Goal: Information Seeking & Learning: Check status

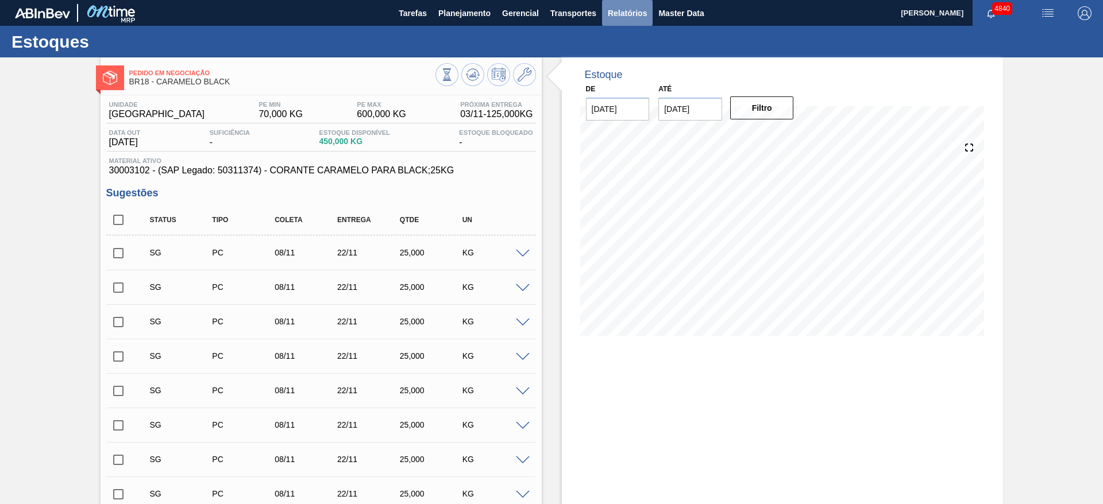
click at [636, 19] on span "Relatórios" at bounding box center [627, 13] width 39 height 14
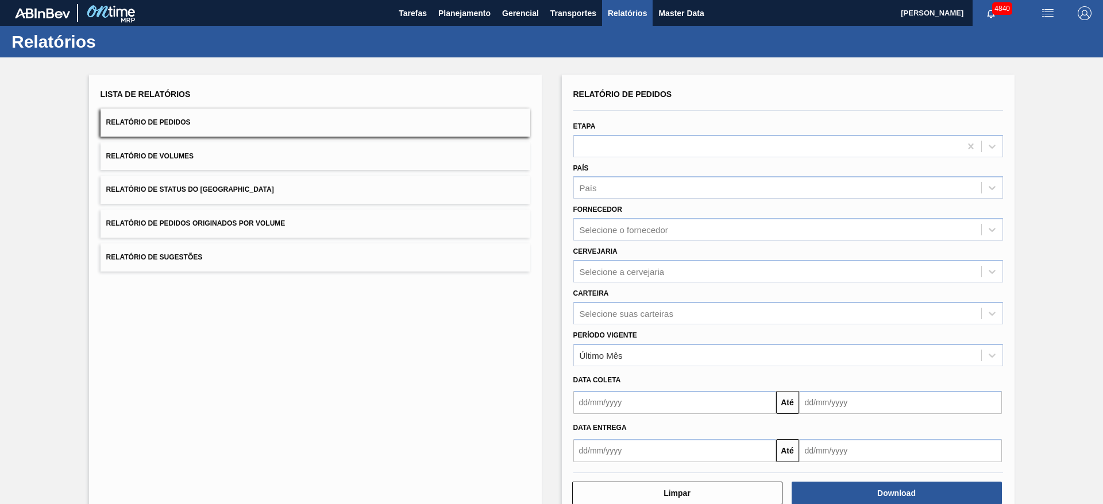
click at [175, 193] on span "Relatório de Status do Estoque" at bounding box center [190, 190] width 168 height 8
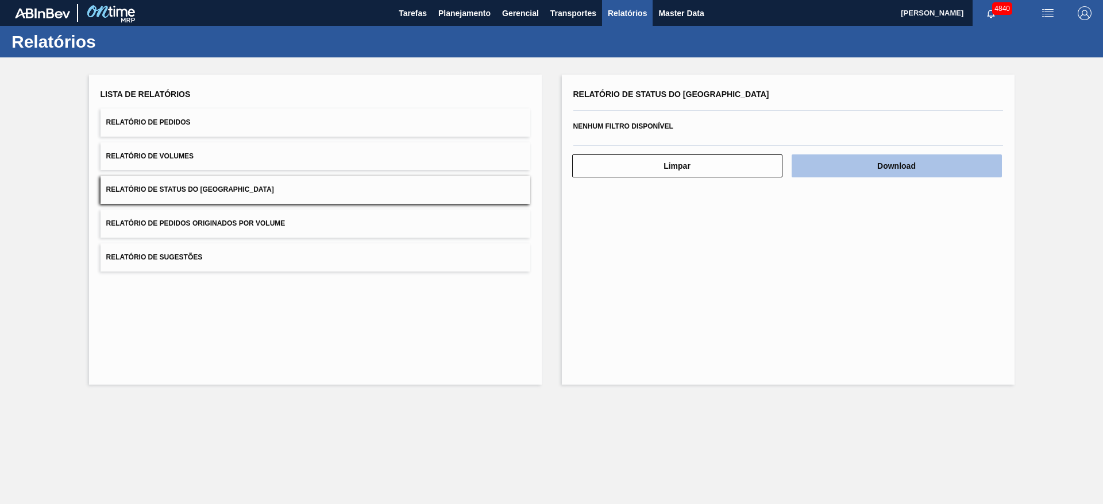
click at [890, 174] on button "Download" at bounding box center [897, 166] width 210 height 23
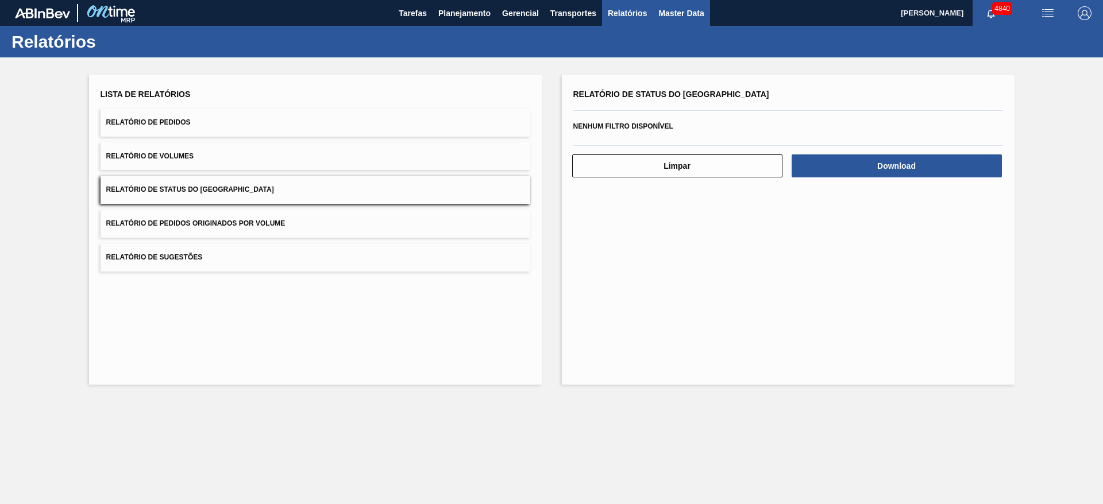
click at [658, 13] on span "Master Data" at bounding box center [680, 13] width 45 height 14
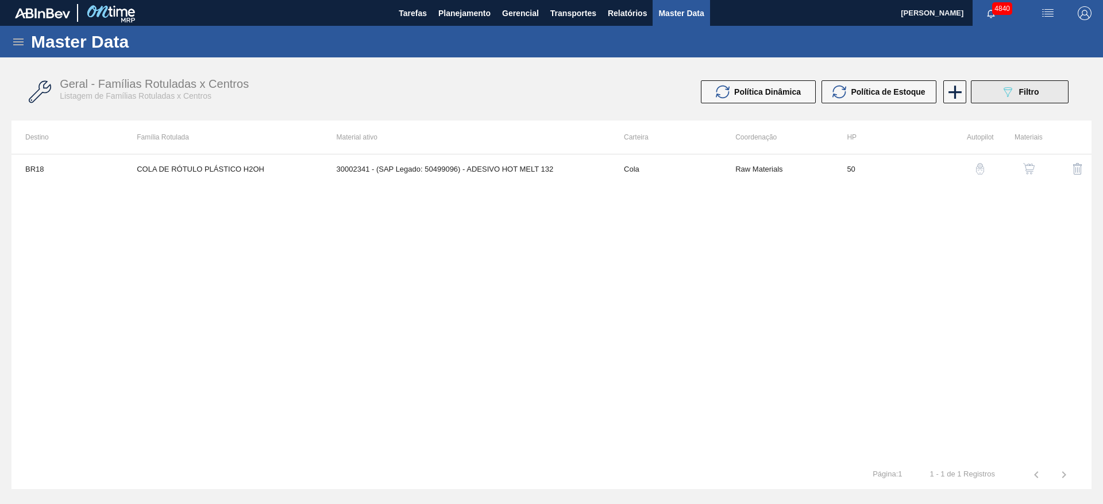
click at [1051, 95] on button "089F7B8B-B2A5-4AFE-B5C0-19BA573D28AC Filtro" at bounding box center [1020, 91] width 98 height 23
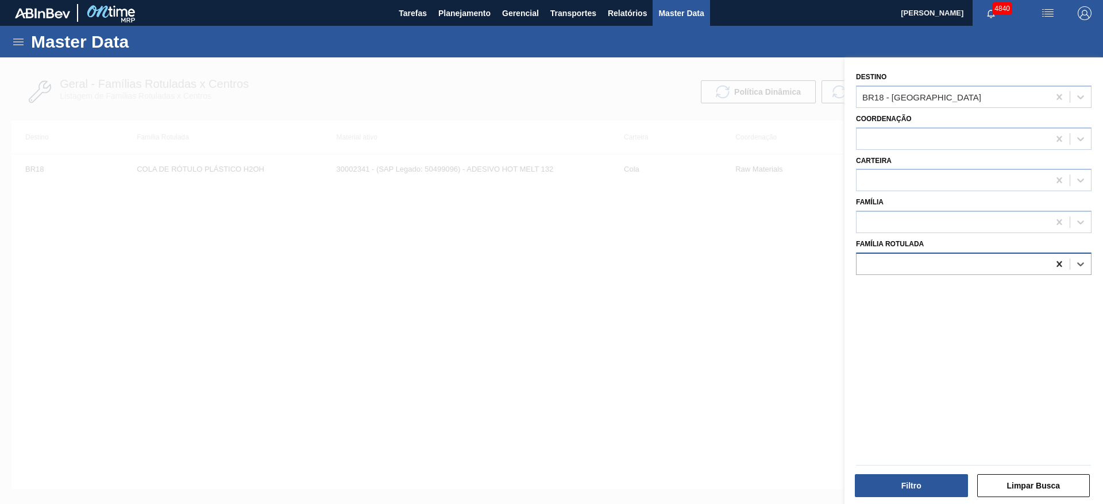
click at [1058, 265] on icon at bounding box center [1059, 264] width 5 height 6
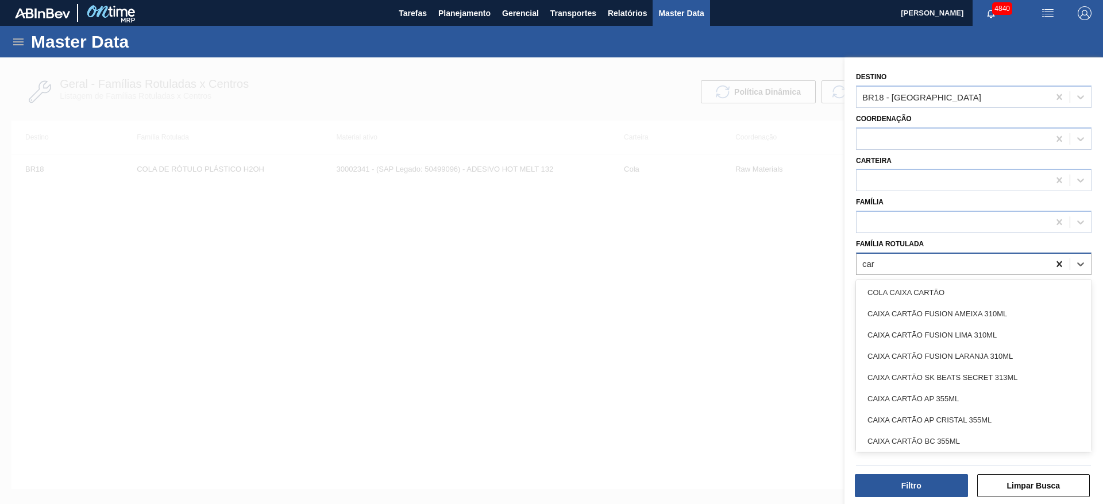
type Rotulada "cara"
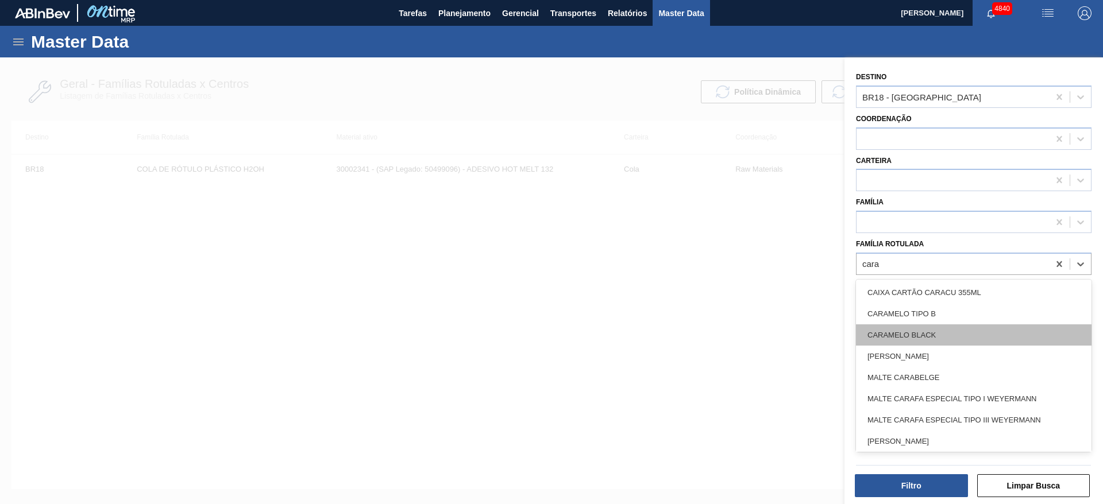
click at [979, 340] on div "CARAMELO BLACK" at bounding box center [974, 335] width 236 height 21
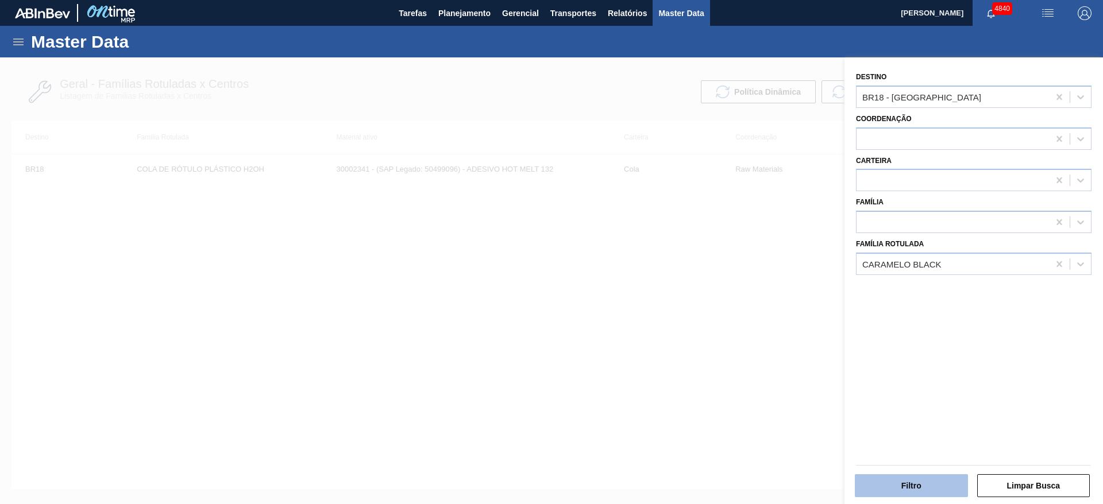
click at [943, 476] on button "Filtro" at bounding box center [911, 486] width 113 height 23
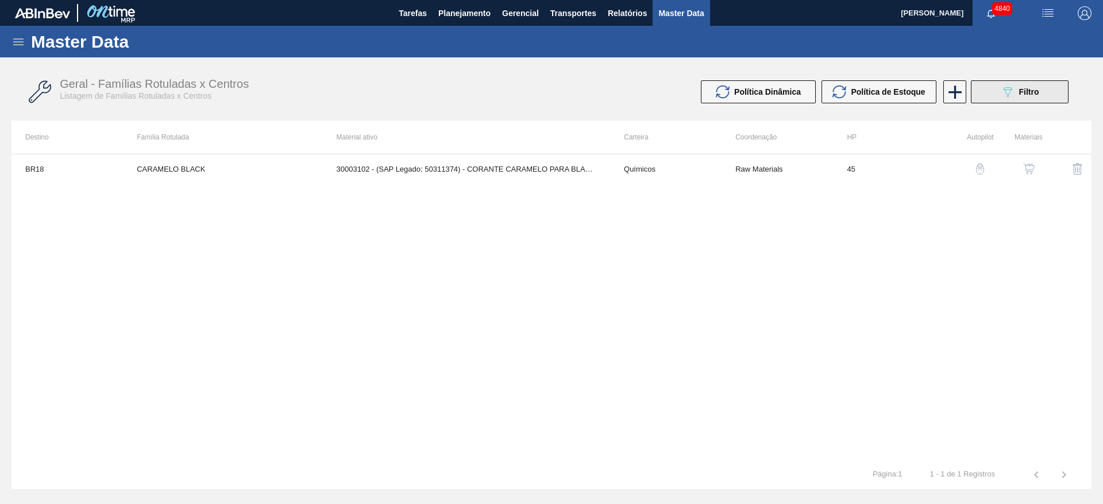
click at [1023, 86] on div "089F7B8B-B2A5-4AFE-B5C0-19BA573D28AC Filtro" at bounding box center [1020, 92] width 38 height 14
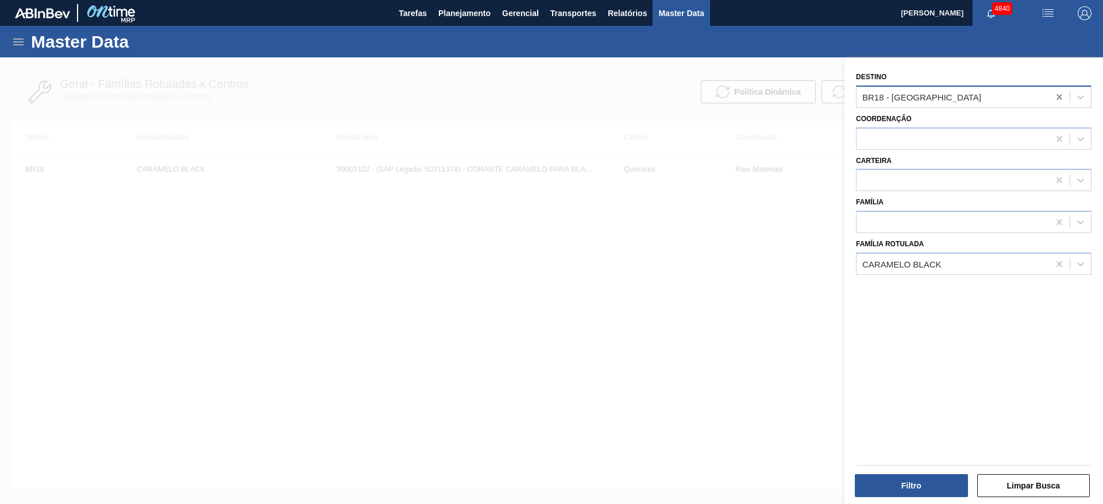
click at [1054, 98] on icon at bounding box center [1059, 96] width 11 height 11
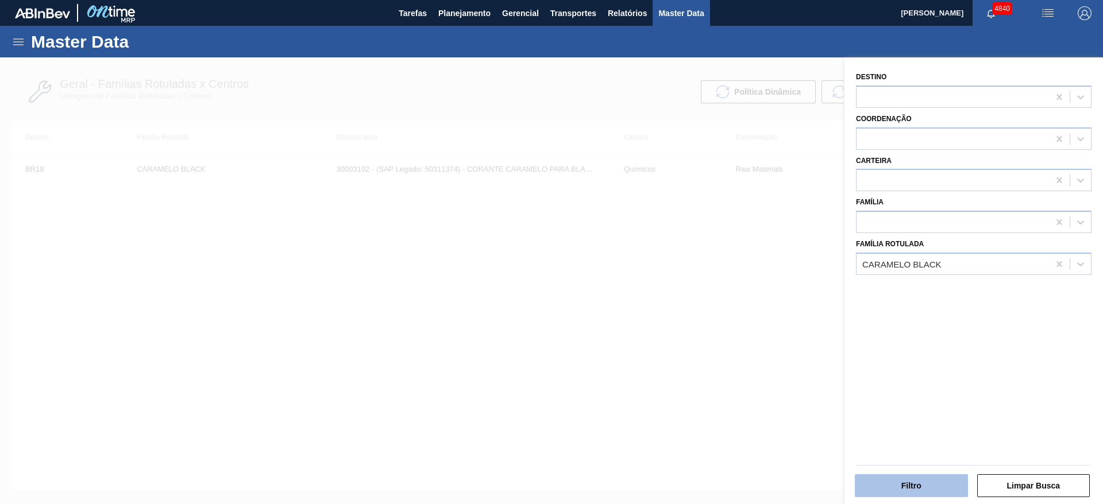
click at [908, 483] on button "Filtro" at bounding box center [911, 486] width 113 height 23
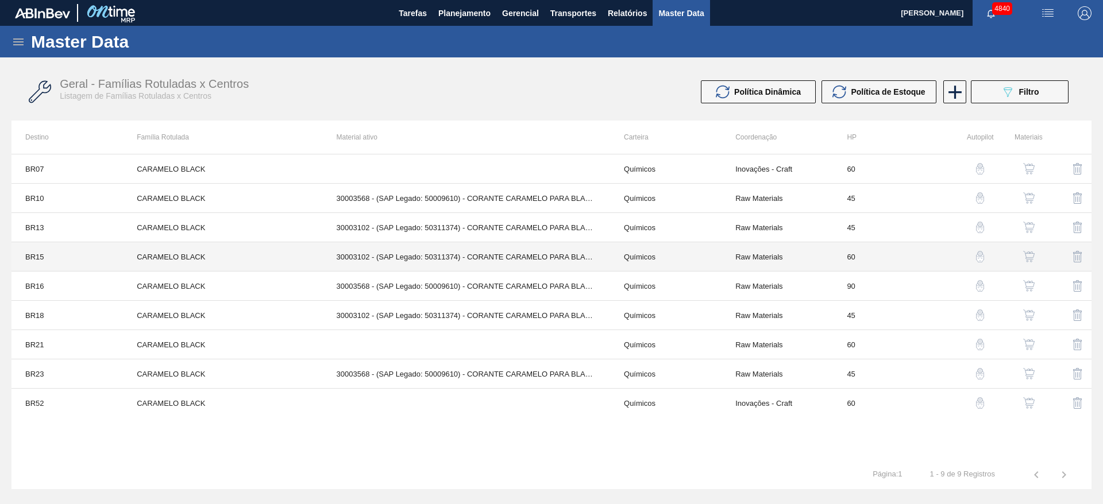
click at [882, 261] on td "60" at bounding box center [888, 256] width 111 height 29
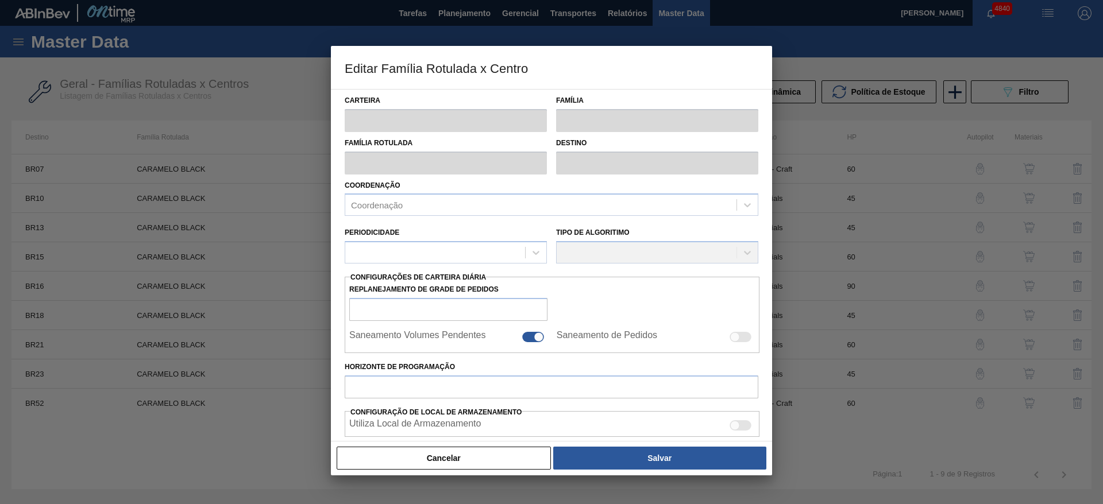
type input "Químicos"
type input "Caramelo"
type input "CARAMELO BLACK"
type input "BR15 - Jundiaí"
type input "60"
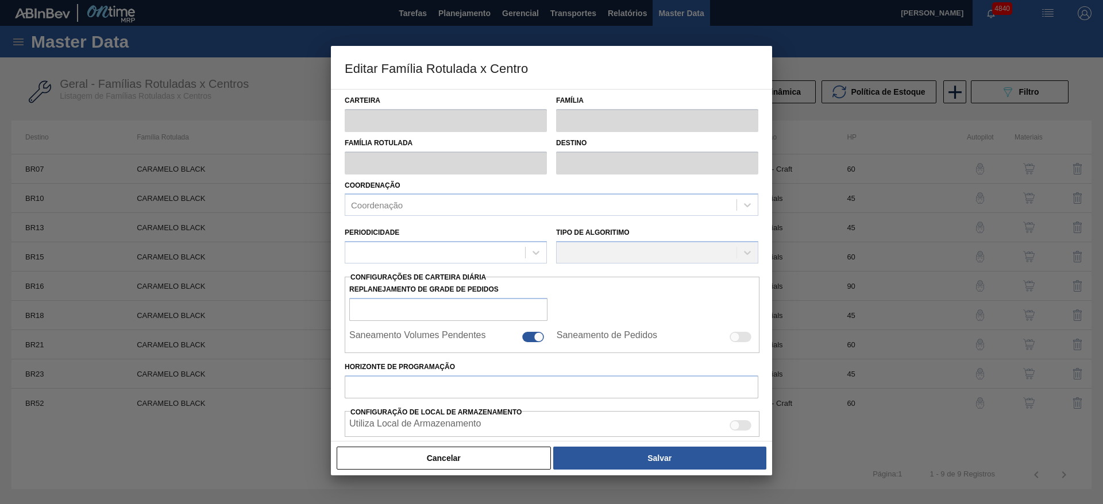
type input "0"
type input "100"
type input "0,000"
checkbox input "true"
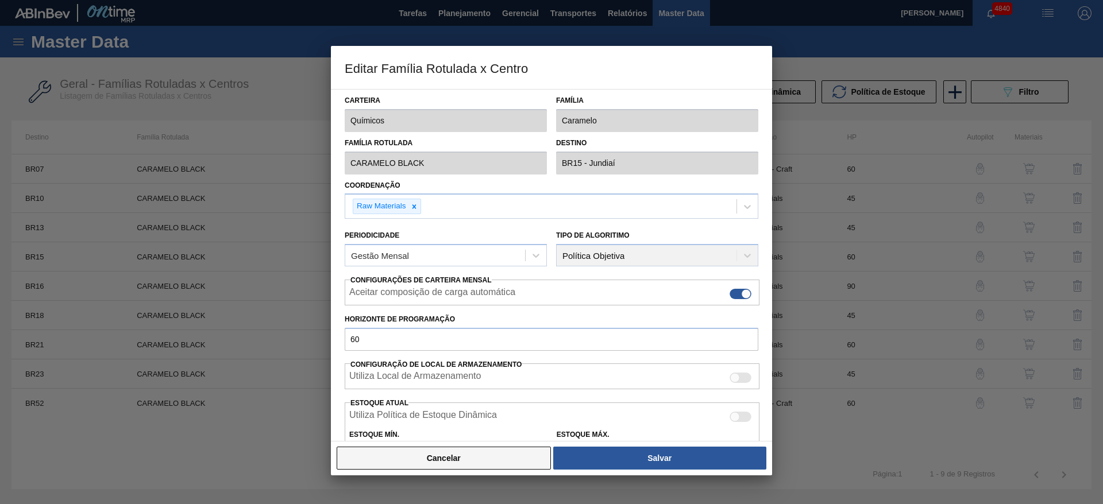
click at [492, 455] on button "Cancelar" at bounding box center [444, 458] width 214 height 23
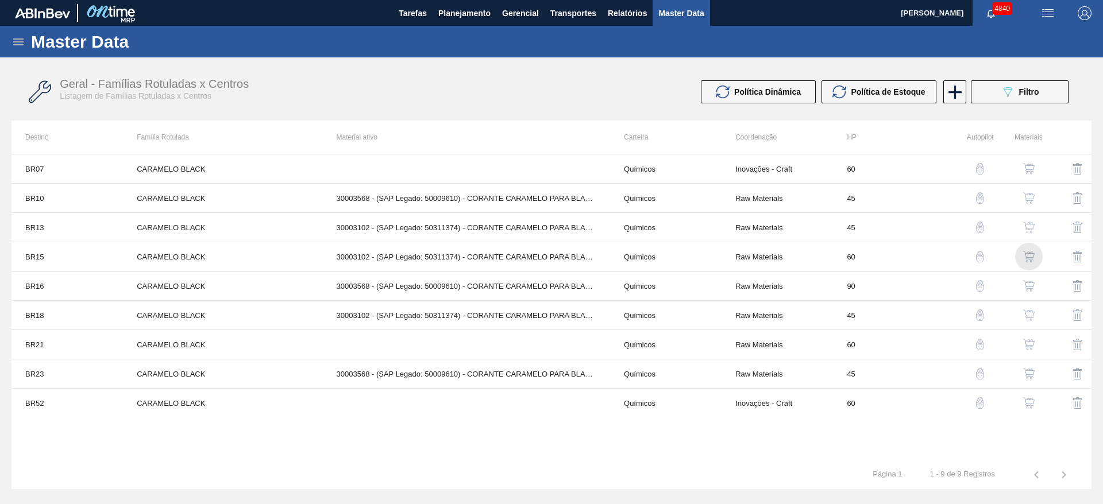
click at [1031, 256] on img "button" at bounding box center [1028, 256] width 11 height 11
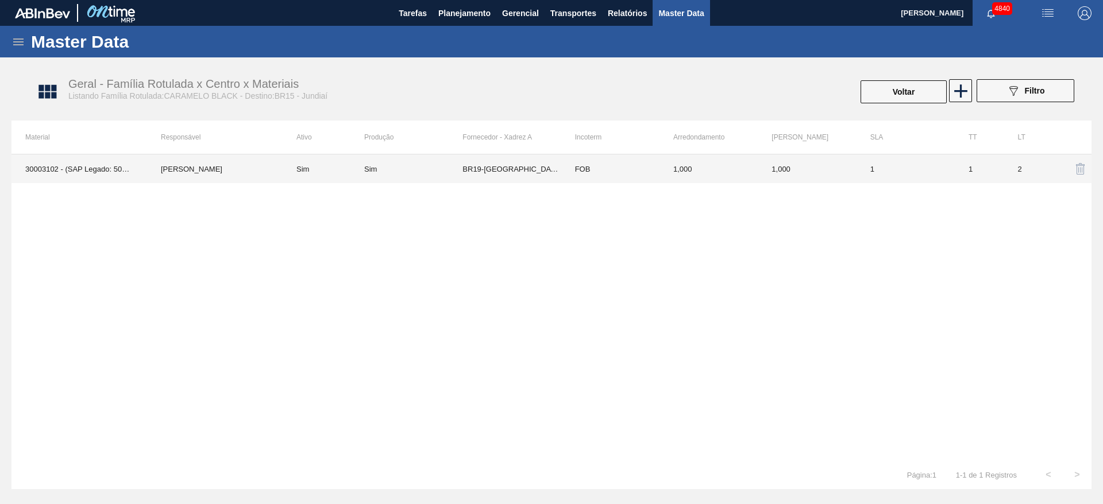
click at [930, 175] on td "1" at bounding box center [906, 169] width 98 height 29
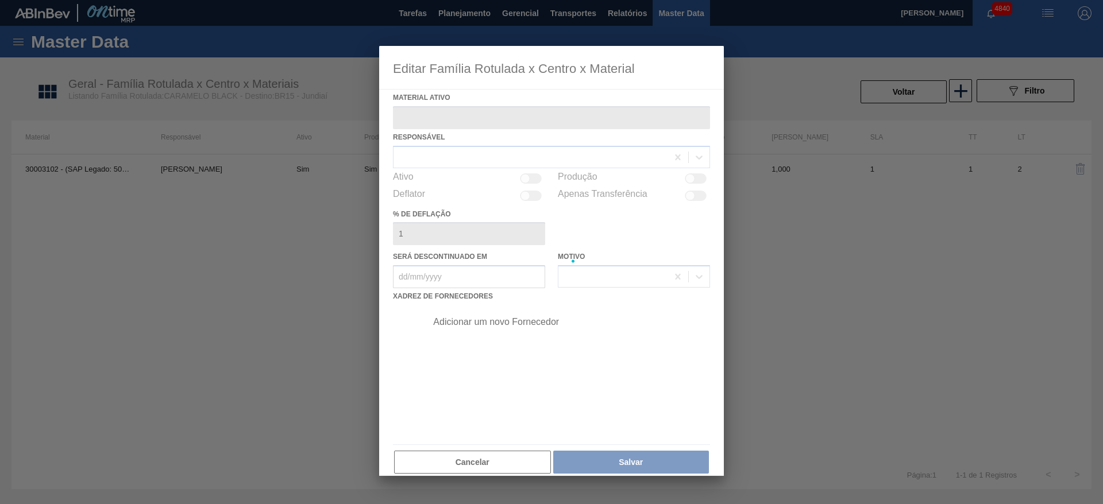
type ativo "30003102 - (SAP Legado: 50311374) - CORANTE CARAMELO PARA BLACK;25KG"
checkbox input "true"
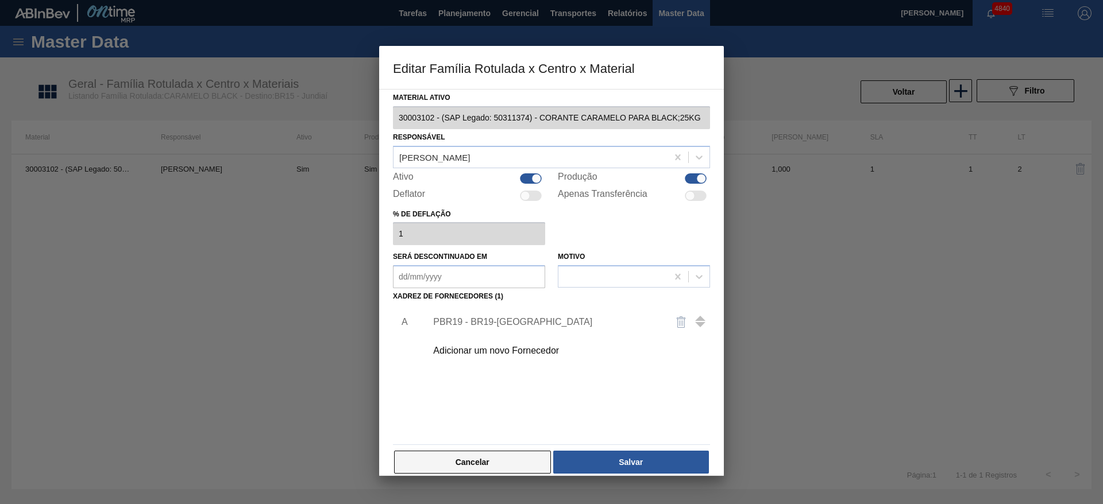
click at [498, 461] on button "Cancelar" at bounding box center [472, 462] width 157 height 23
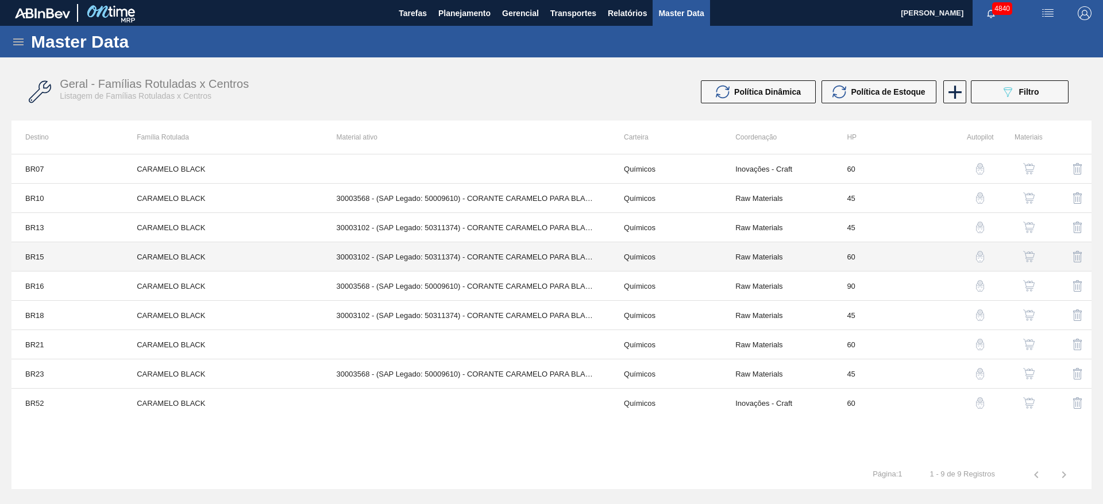
click at [315, 256] on td "CARAMELO BLACK" at bounding box center [222, 256] width 199 height 29
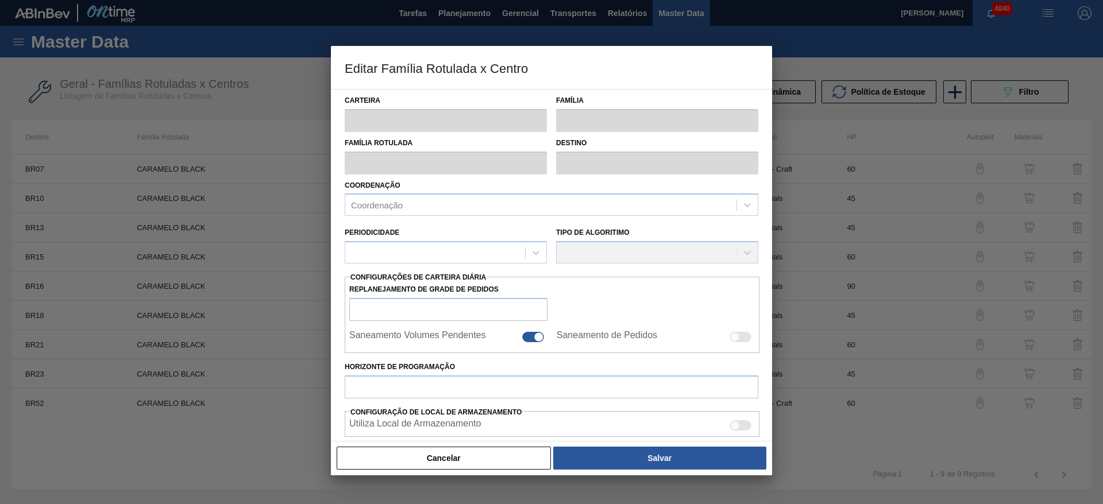
type input "Químicos"
type input "Caramelo"
type input "CARAMELO BLACK"
type input "BR15 - Jundiaí"
type input "60"
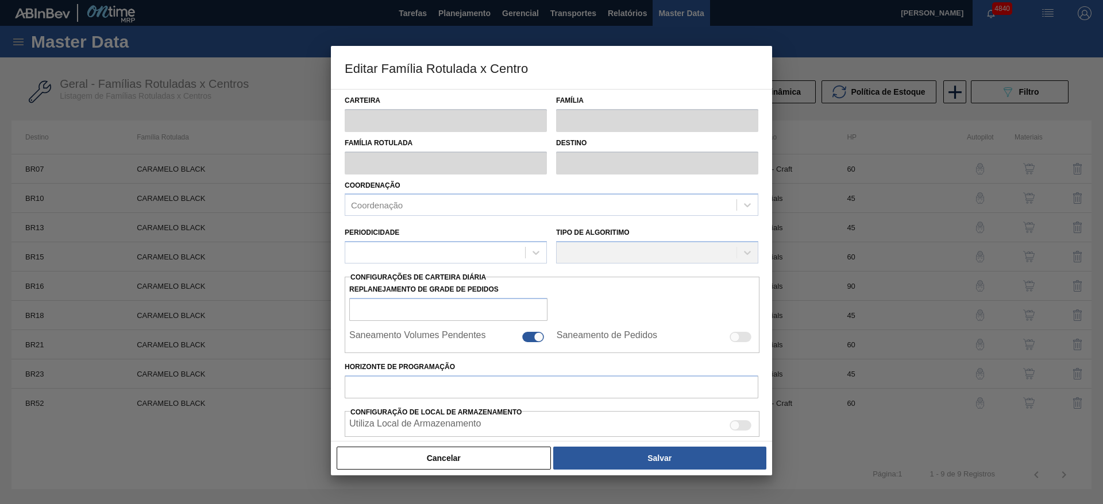
type input "0"
type input "100"
type input "0,000"
checkbox input "true"
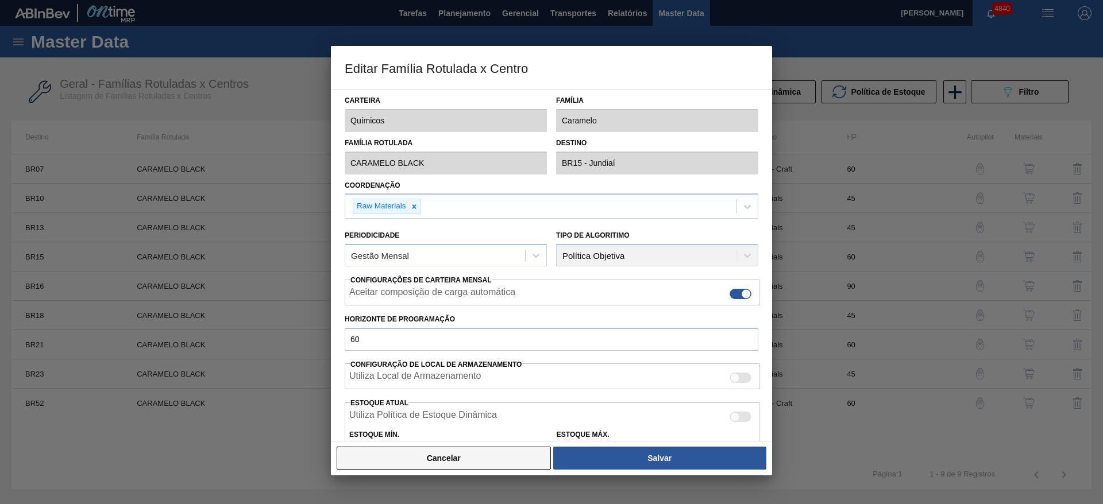
click at [495, 461] on button "Cancelar" at bounding box center [444, 458] width 214 height 23
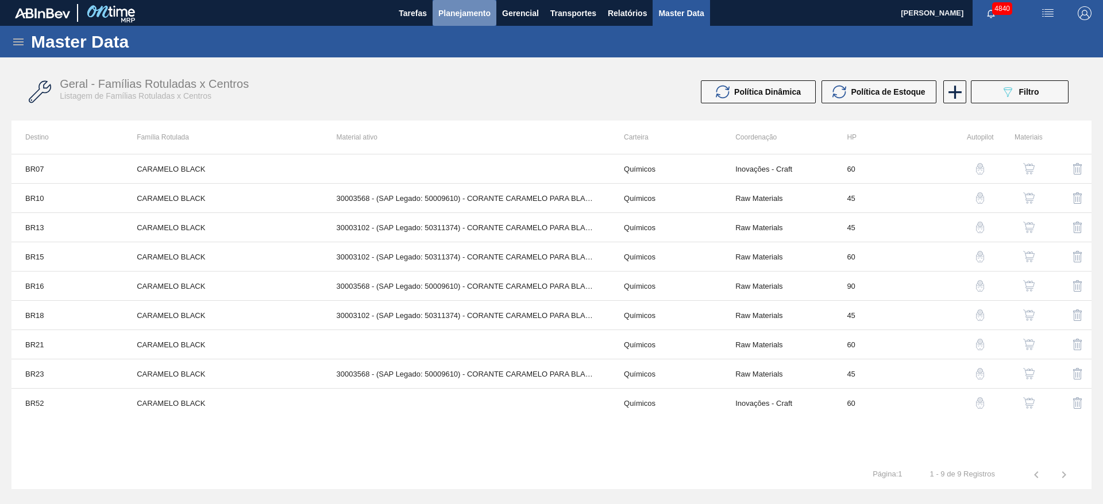
click at [475, 18] on span "Planejamento" at bounding box center [464, 13] width 52 height 14
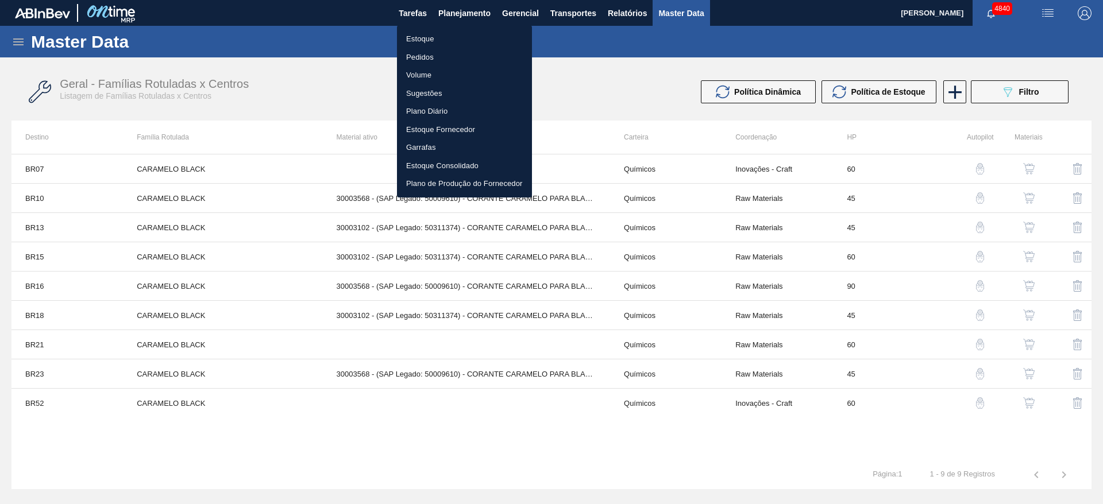
click at [478, 38] on li "Estoque" at bounding box center [464, 39] width 135 height 18
